Goal: Information Seeking & Learning: Check status

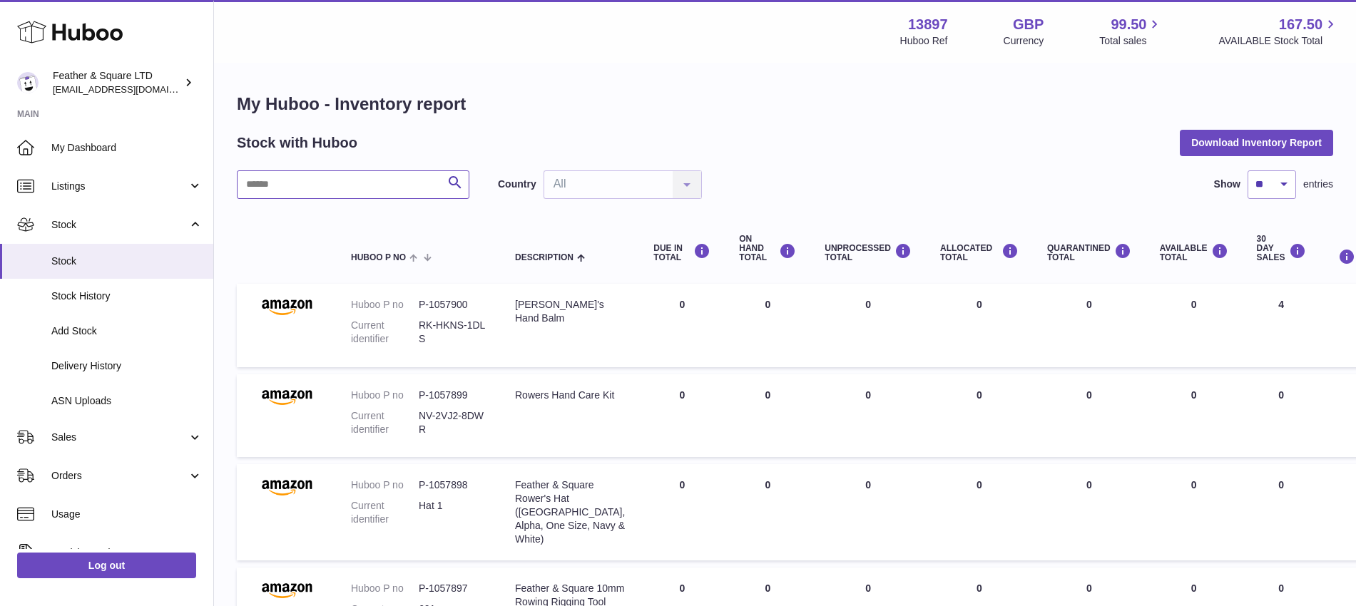
click at [347, 187] on input "text" at bounding box center [353, 184] width 232 height 29
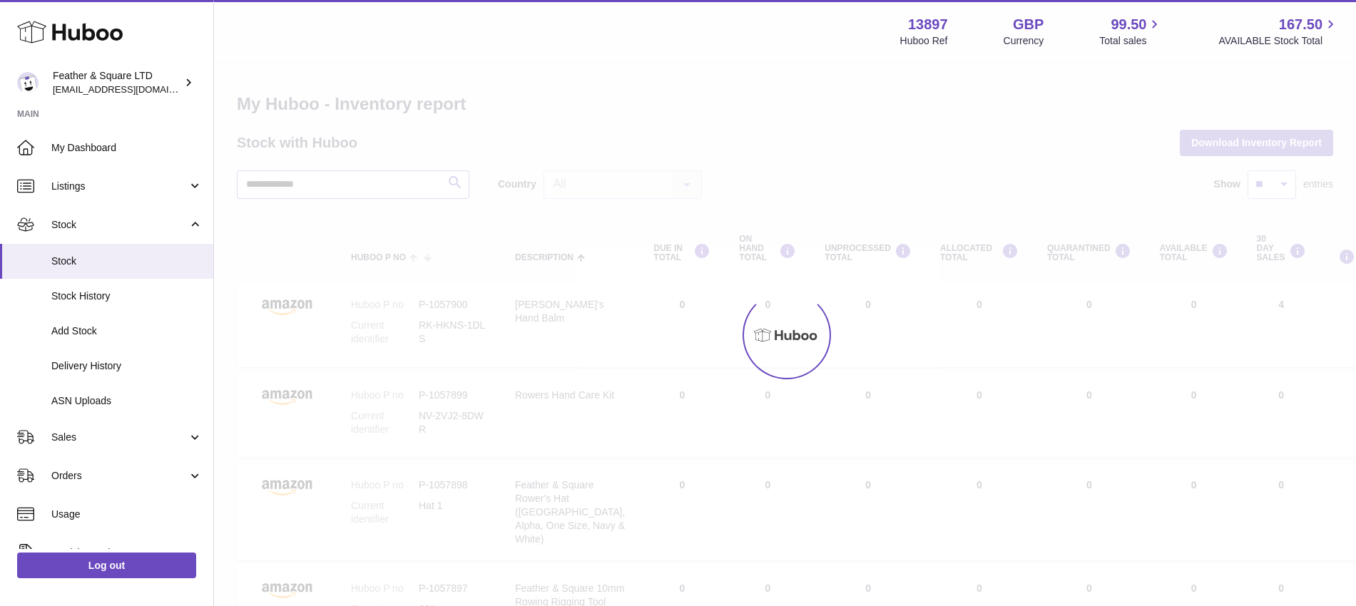
type input "**********"
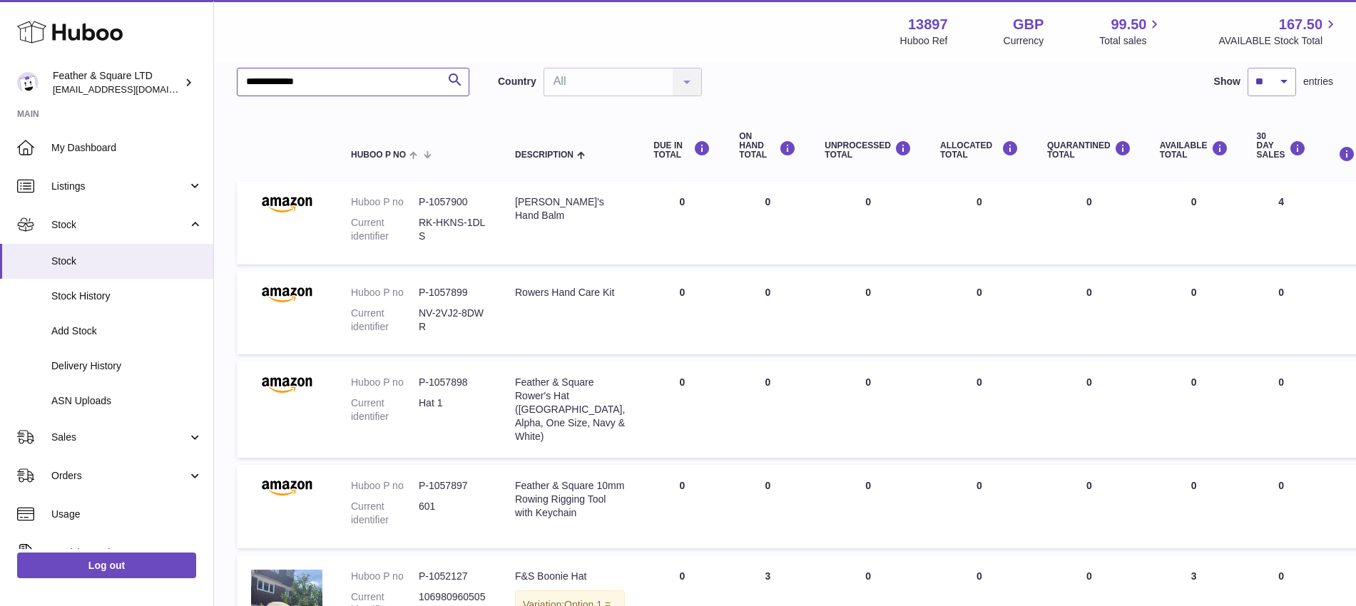
scroll to position [92, 0]
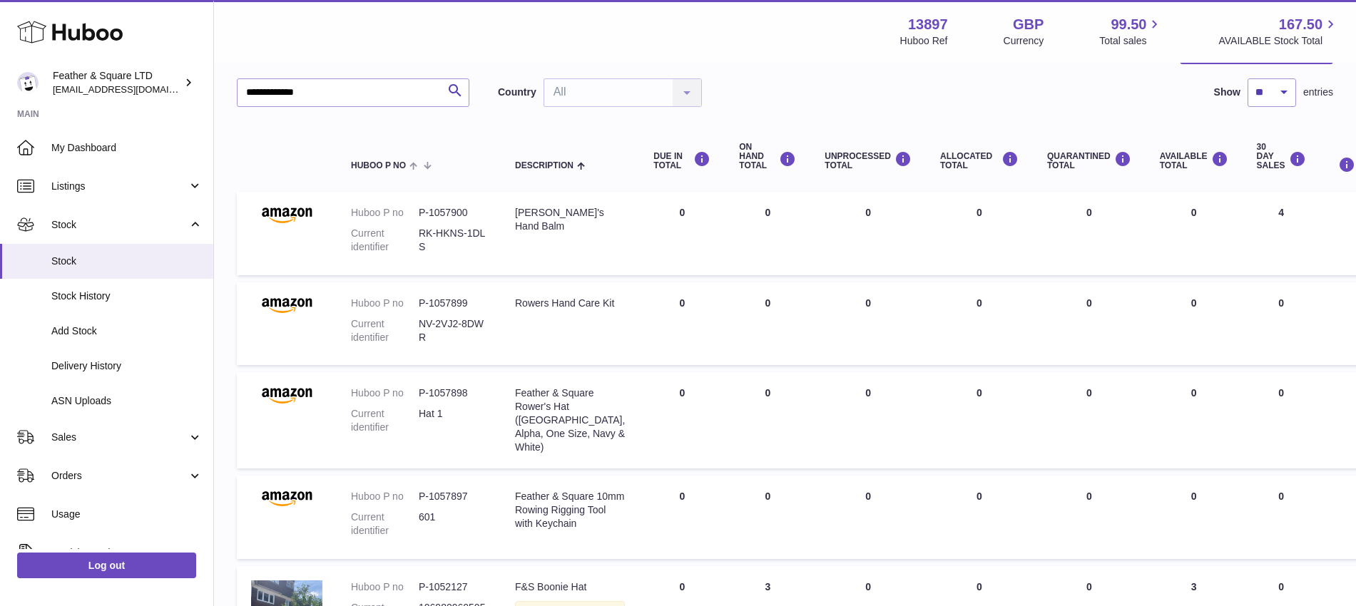
click at [335, 100] on input "**********" at bounding box center [353, 92] width 232 height 29
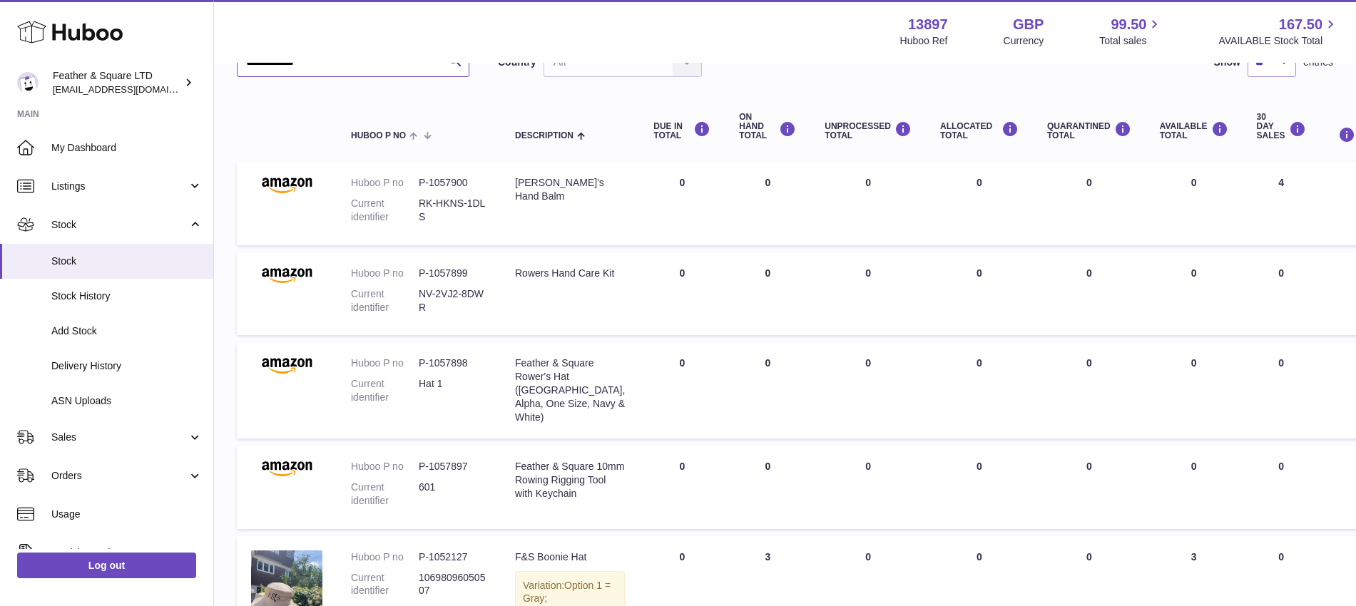
scroll to position [0, 0]
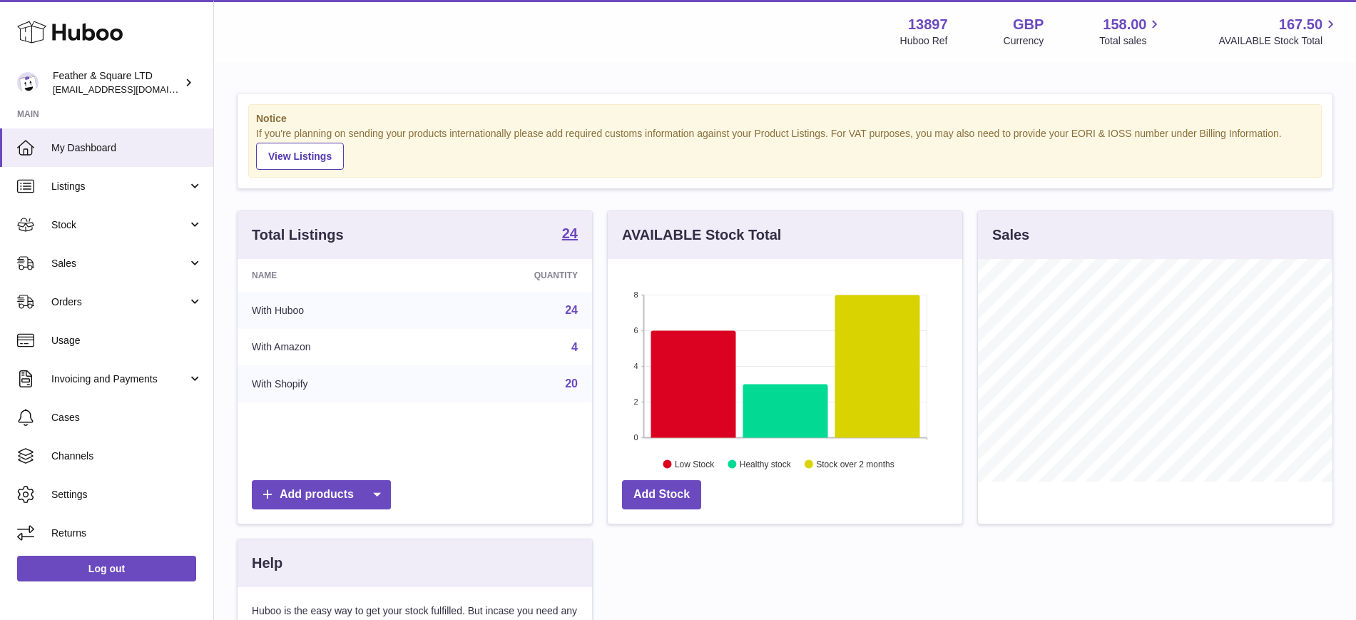
scroll to position [222, 354]
click at [86, 261] on span "Sales" at bounding box center [119, 264] width 136 height 14
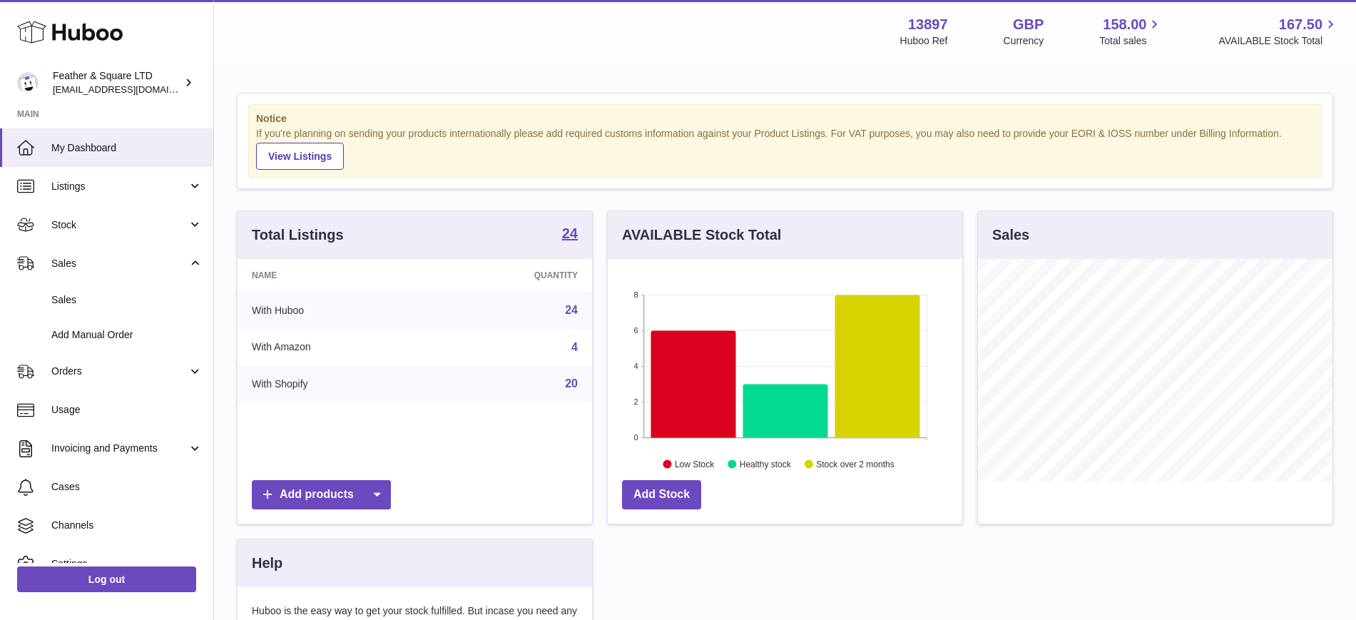
click at [110, 297] on span "Sales" at bounding box center [126, 300] width 151 height 14
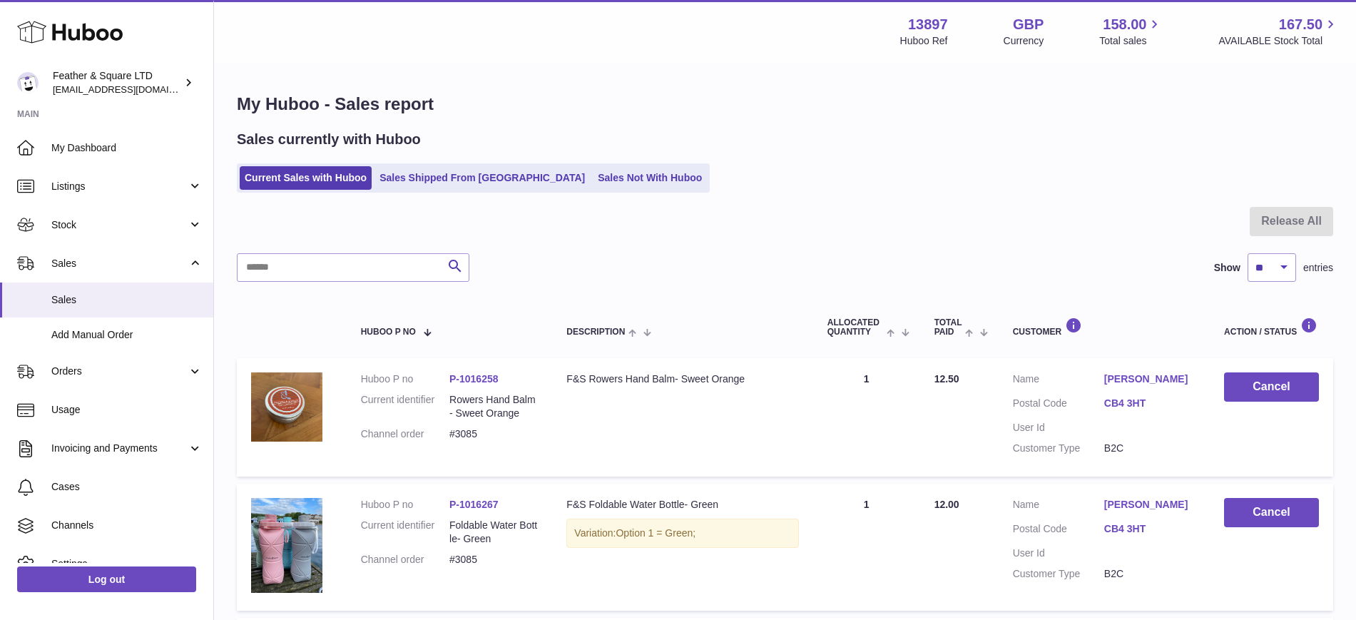
click at [787, 110] on h1 "My Huboo - Sales report" at bounding box center [785, 104] width 1096 height 23
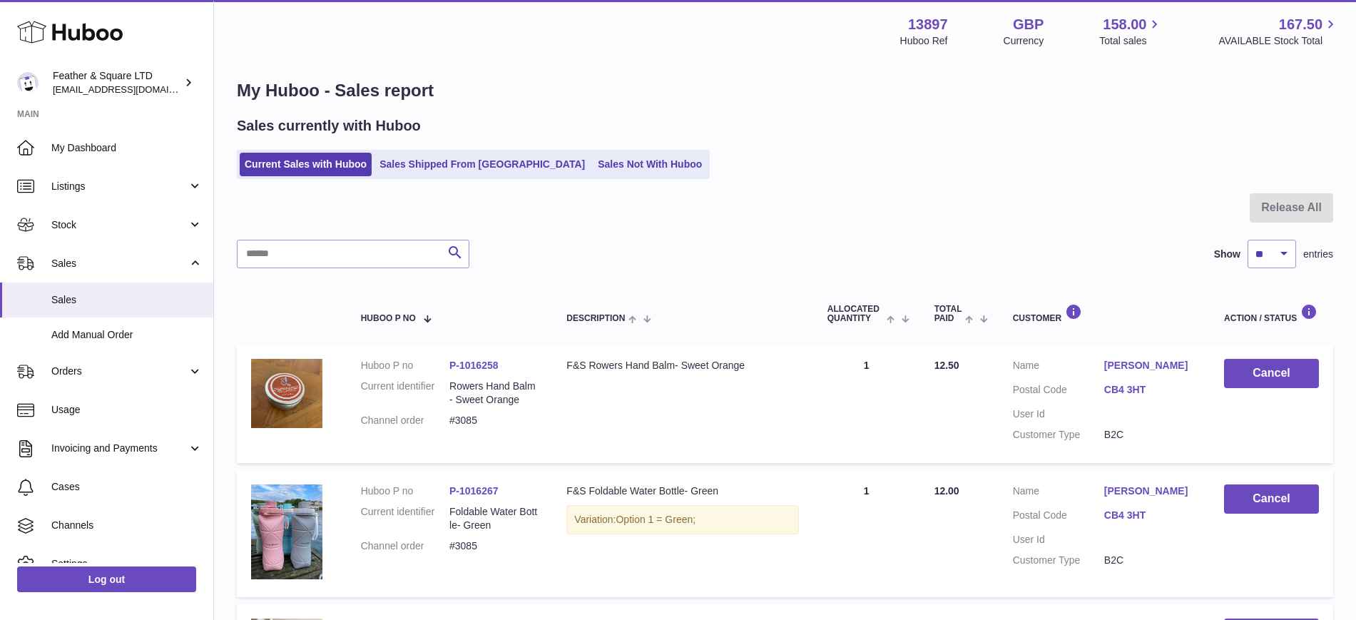
scroll to position [2, 0]
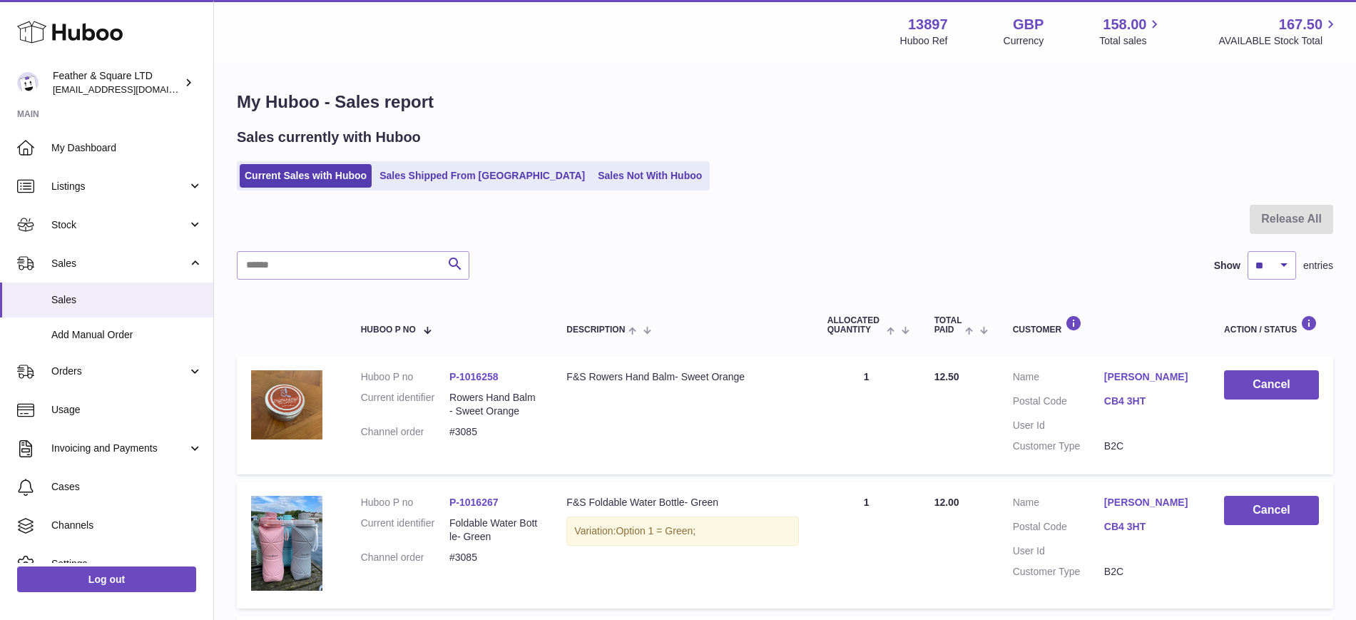
click at [429, 177] on link "Sales Shipped From Huboo" at bounding box center [481, 176] width 215 height 24
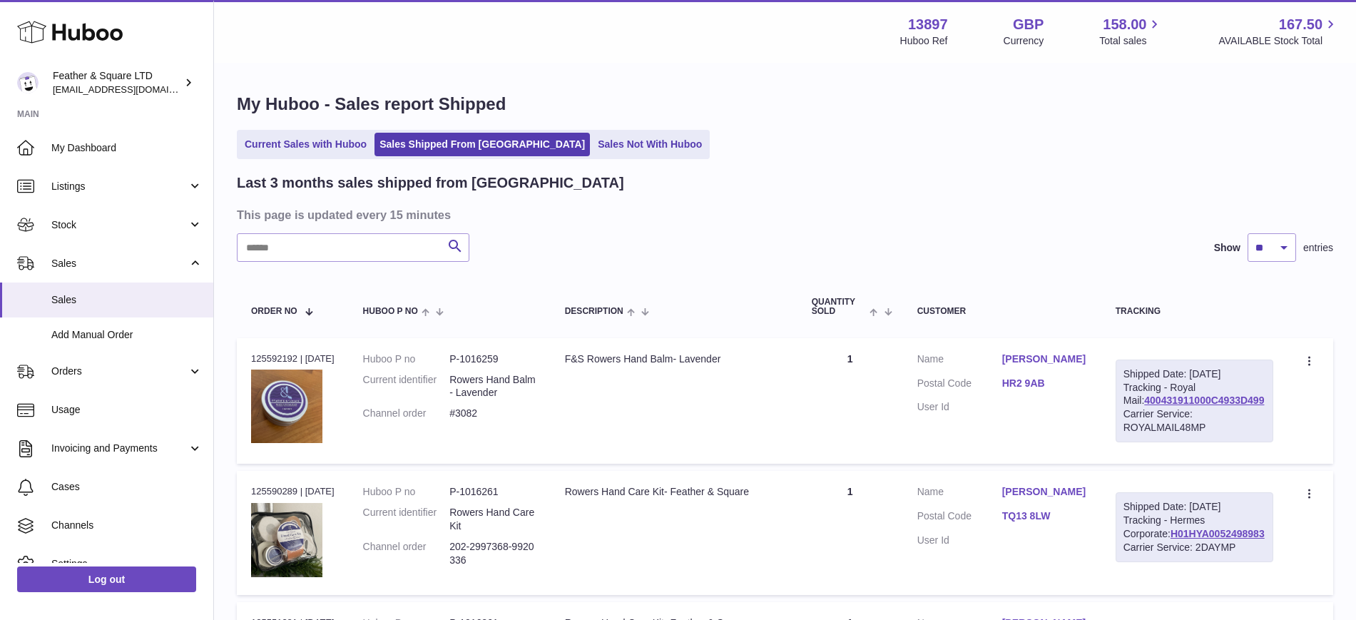
click at [323, 143] on link "Current Sales with Huboo" at bounding box center [306, 145] width 132 height 24
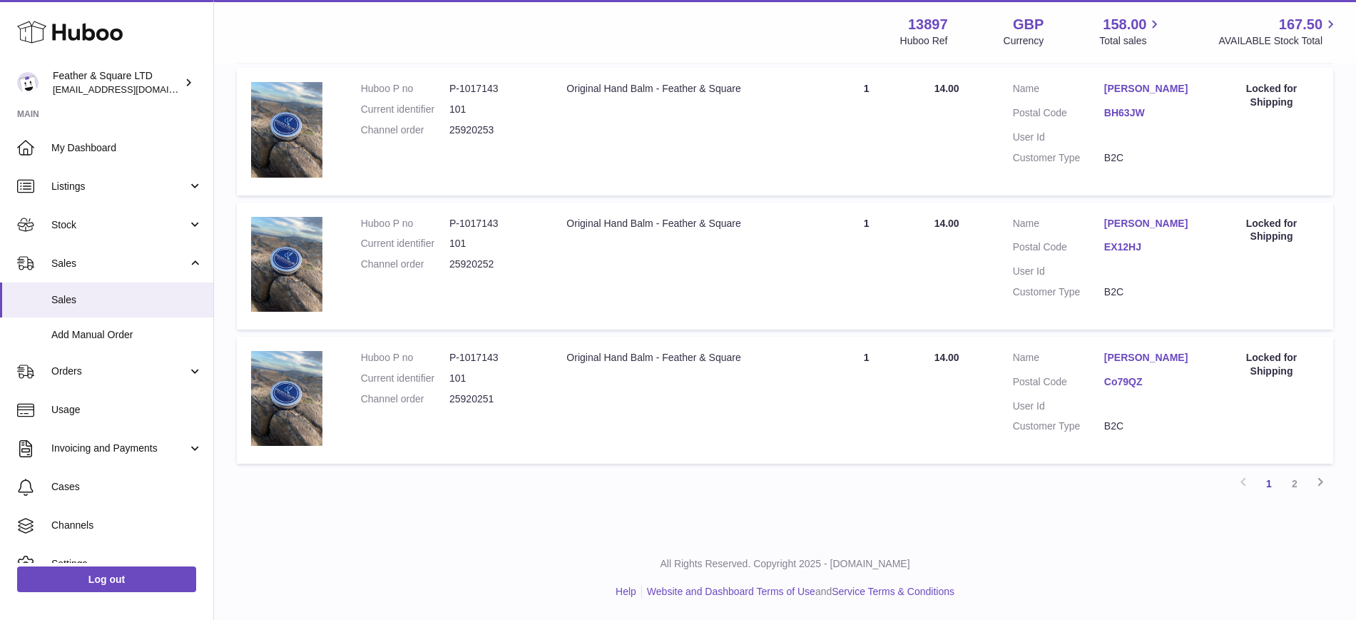
scroll to position [1202, 0]
click at [1118, 389] on link "Co79QZ" at bounding box center [1149, 382] width 91 height 14
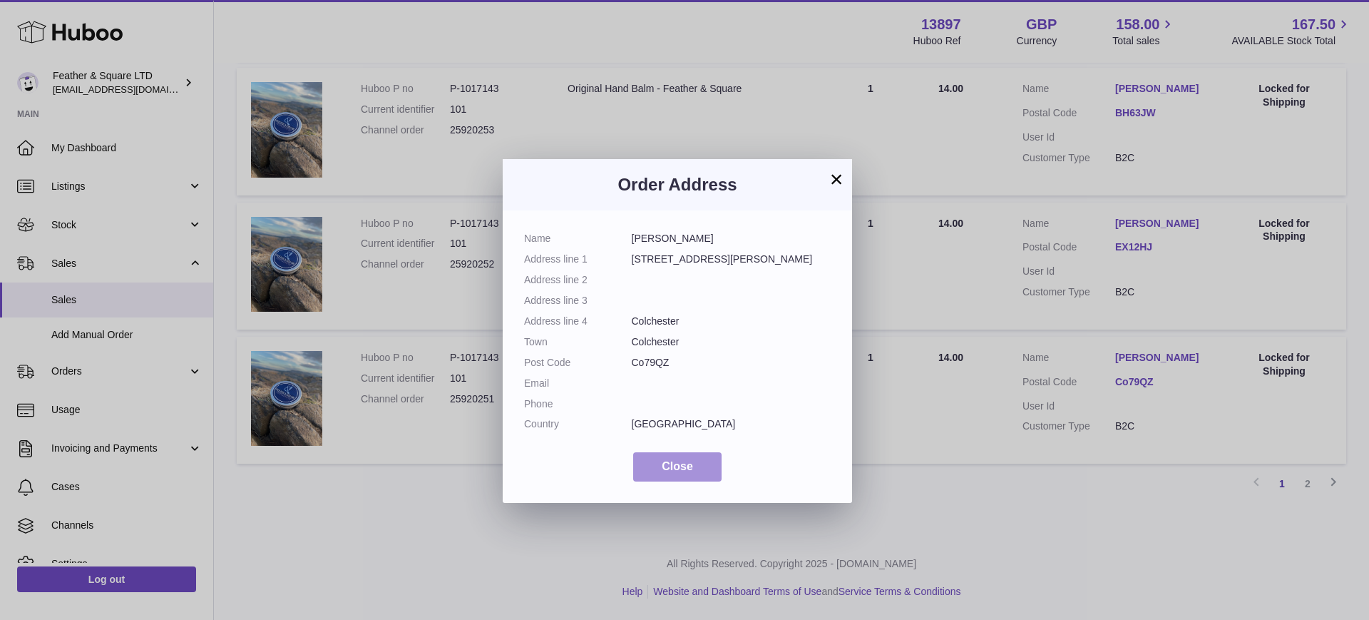
click at [678, 469] on span "Close" at bounding box center [677, 466] width 31 height 12
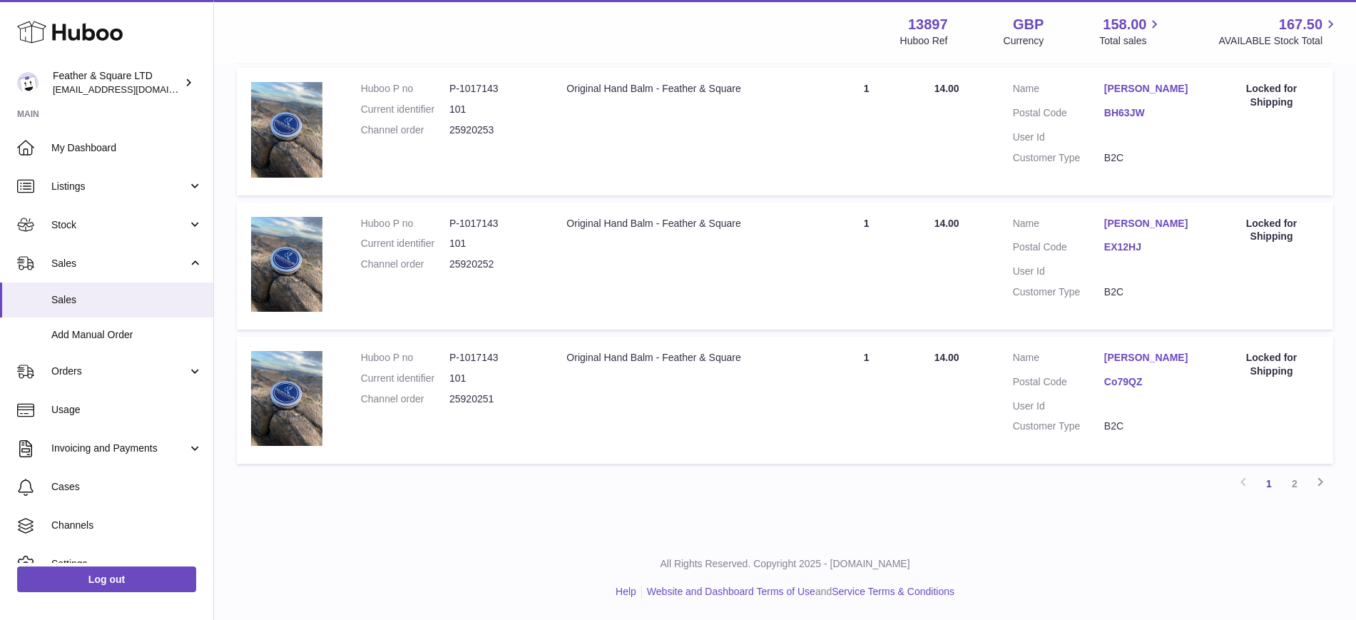
click at [1107, 240] on link "EX12HJ" at bounding box center [1149, 247] width 91 height 14
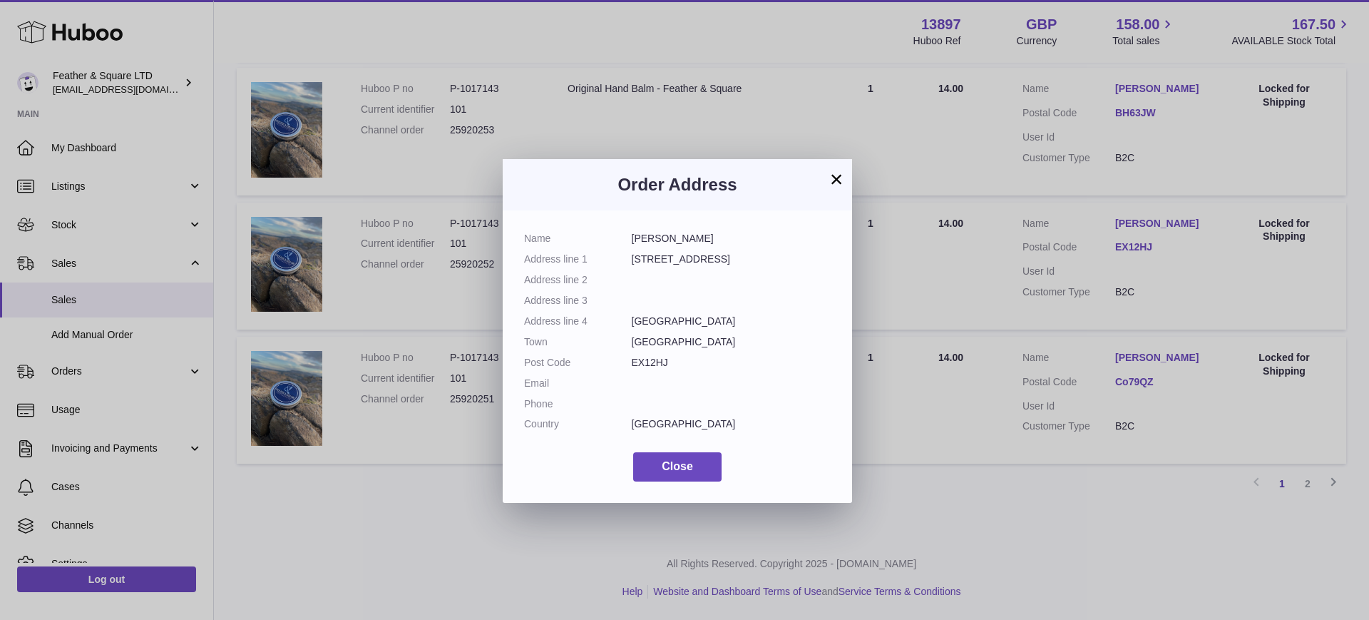
click at [836, 179] on button "×" at bounding box center [836, 178] width 17 height 17
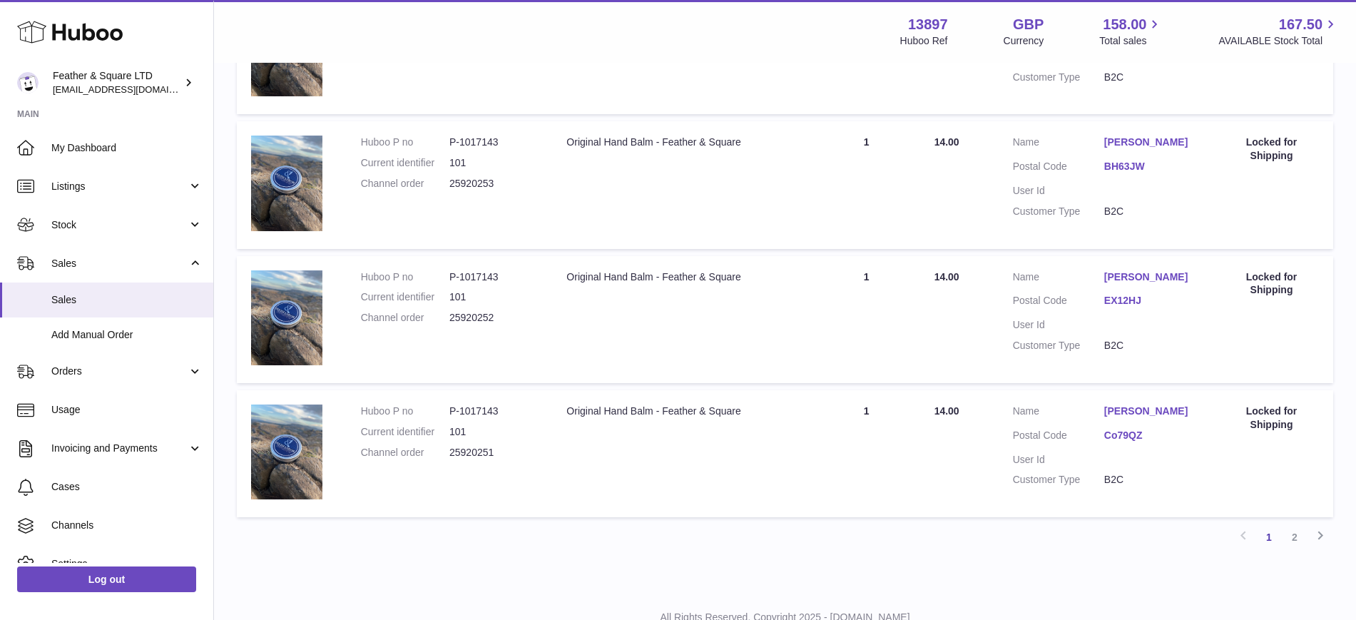
scroll to position [1131, 0]
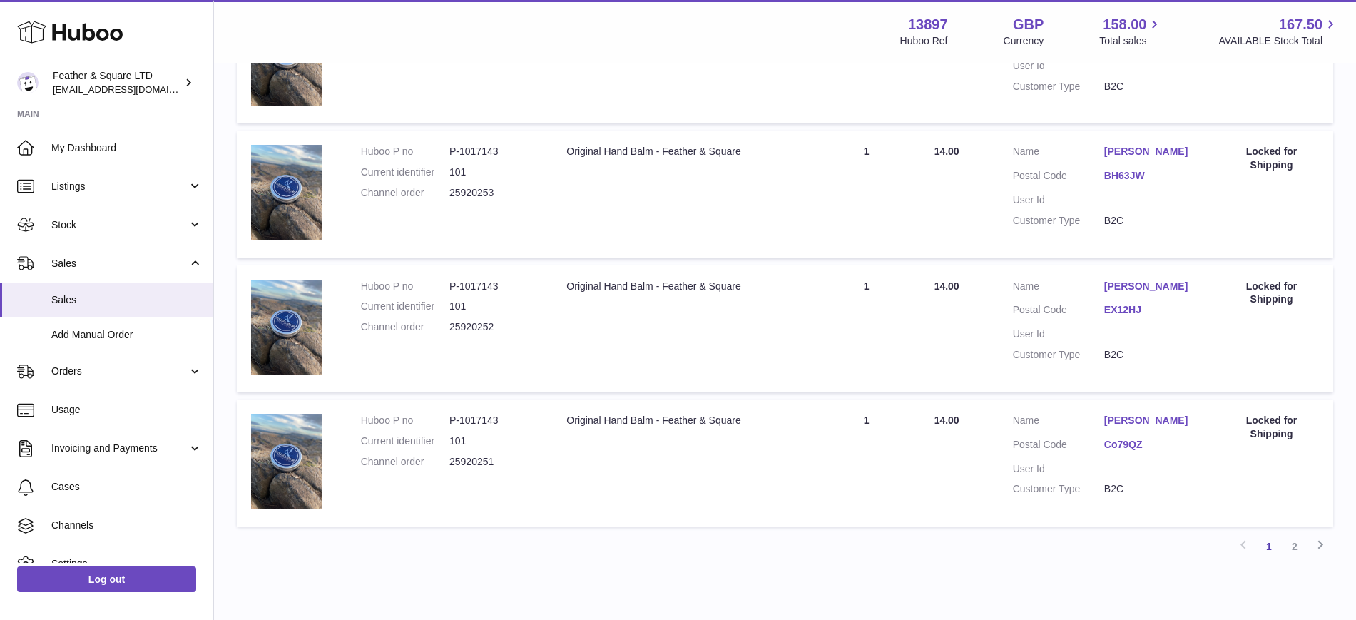
click at [1140, 149] on link "[PERSON_NAME]" at bounding box center [1149, 152] width 91 height 14
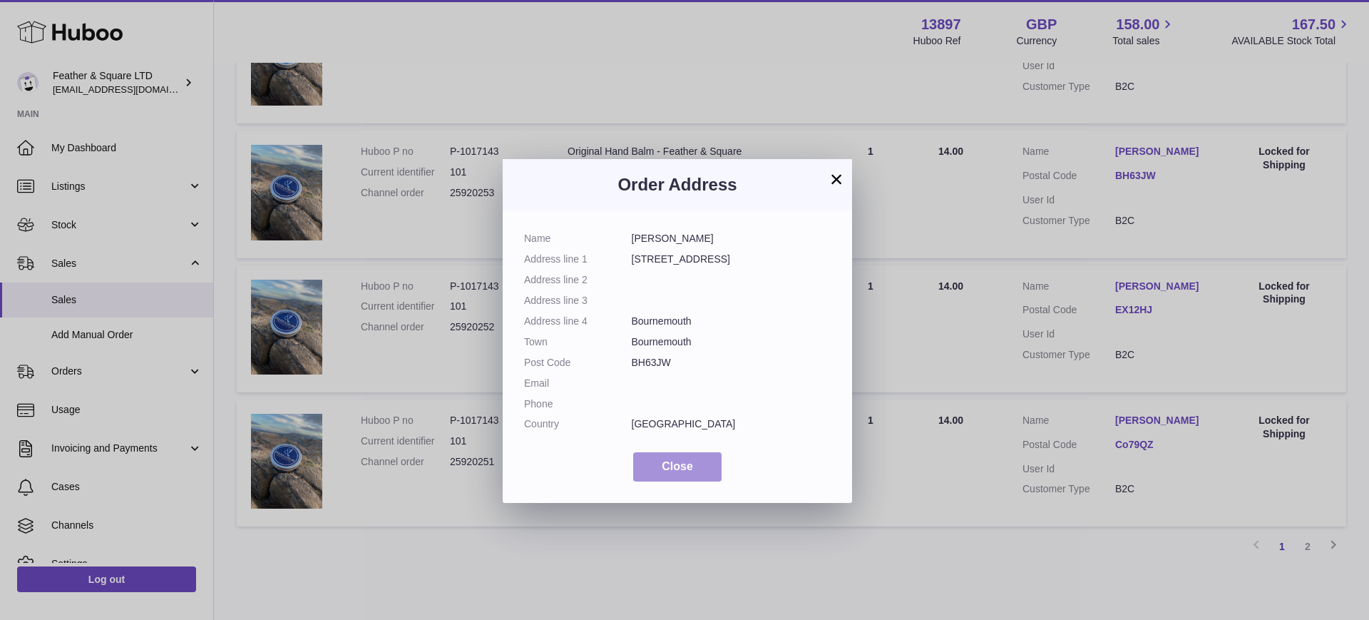
click at [699, 458] on button "Close" at bounding box center [677, 466] width 88 height 29
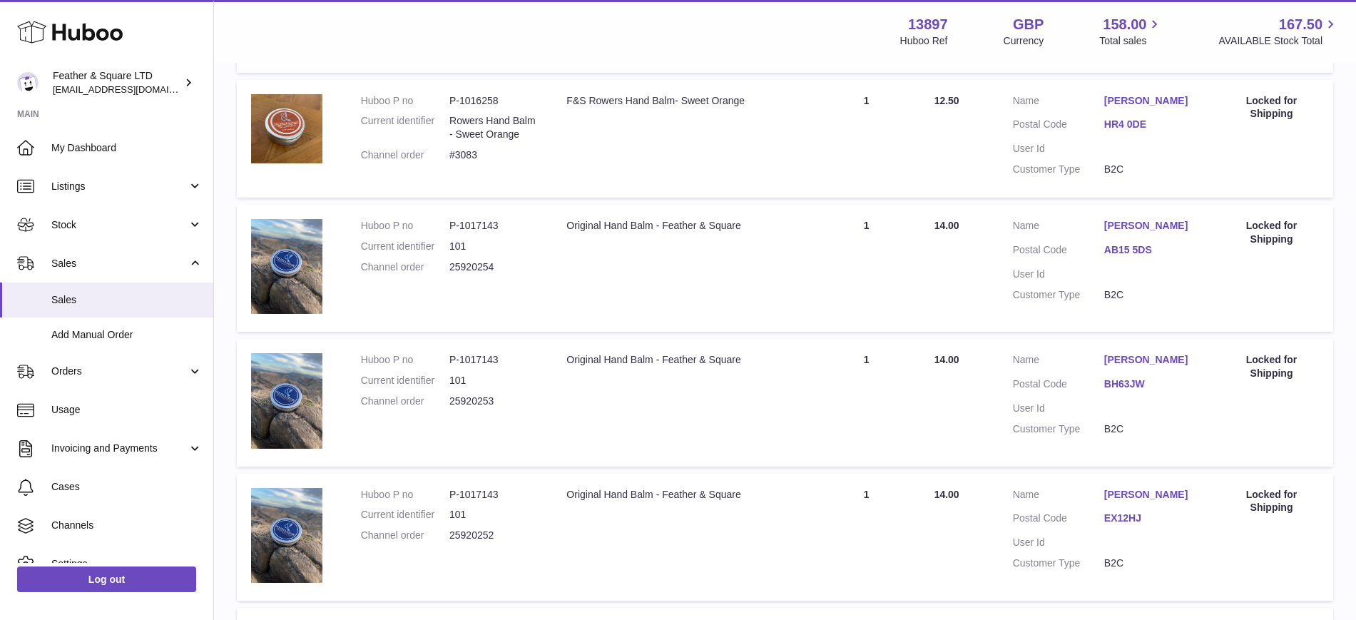
scroll to position [918, 0]
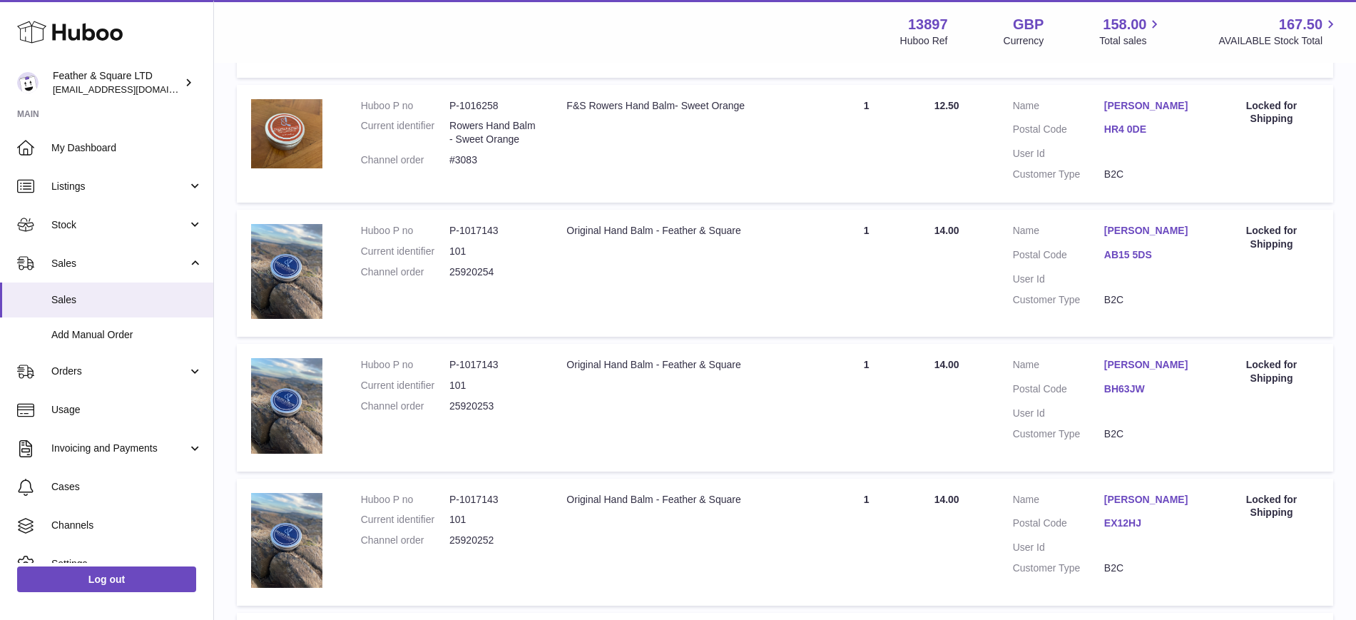
click at [1124, 230] on link "[PERSON_NAME]" at bounding box center [1149, 231] width 91 height 14
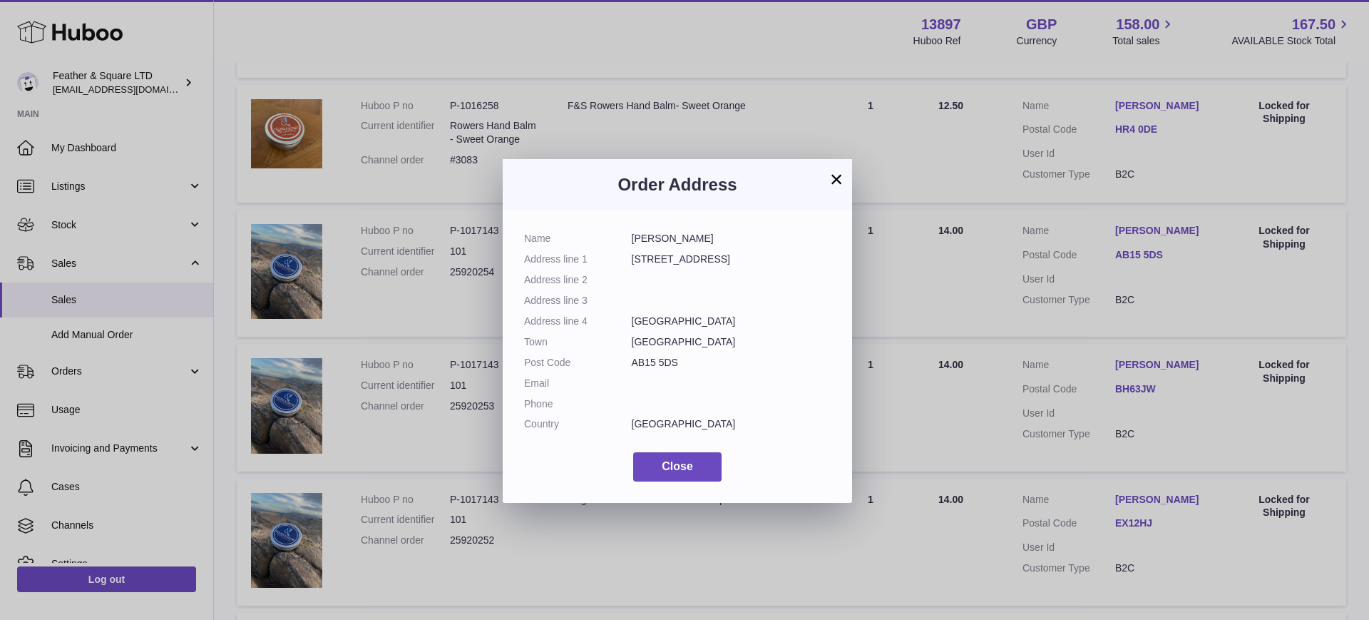
click at [834, 182] on button "×" at bounding box center [836, 178] width 17 height 17
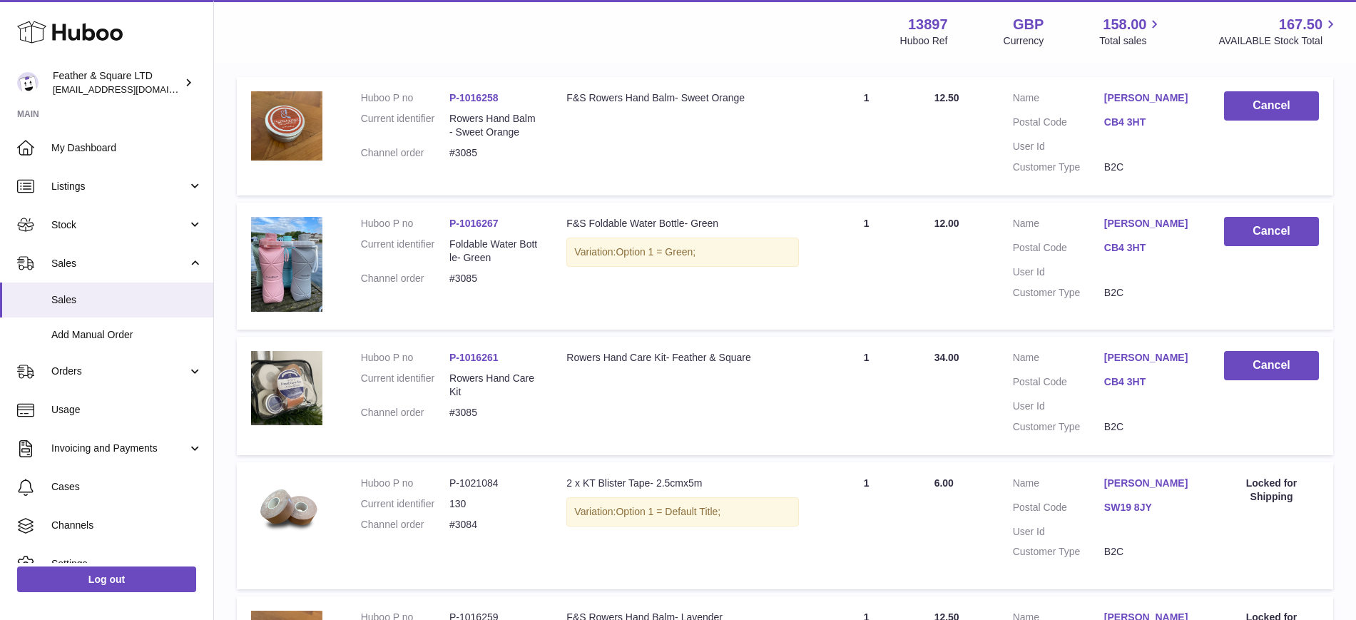
scroll to position [160, 0]
